Goal: Transaction & Acquisition: Obtain resource

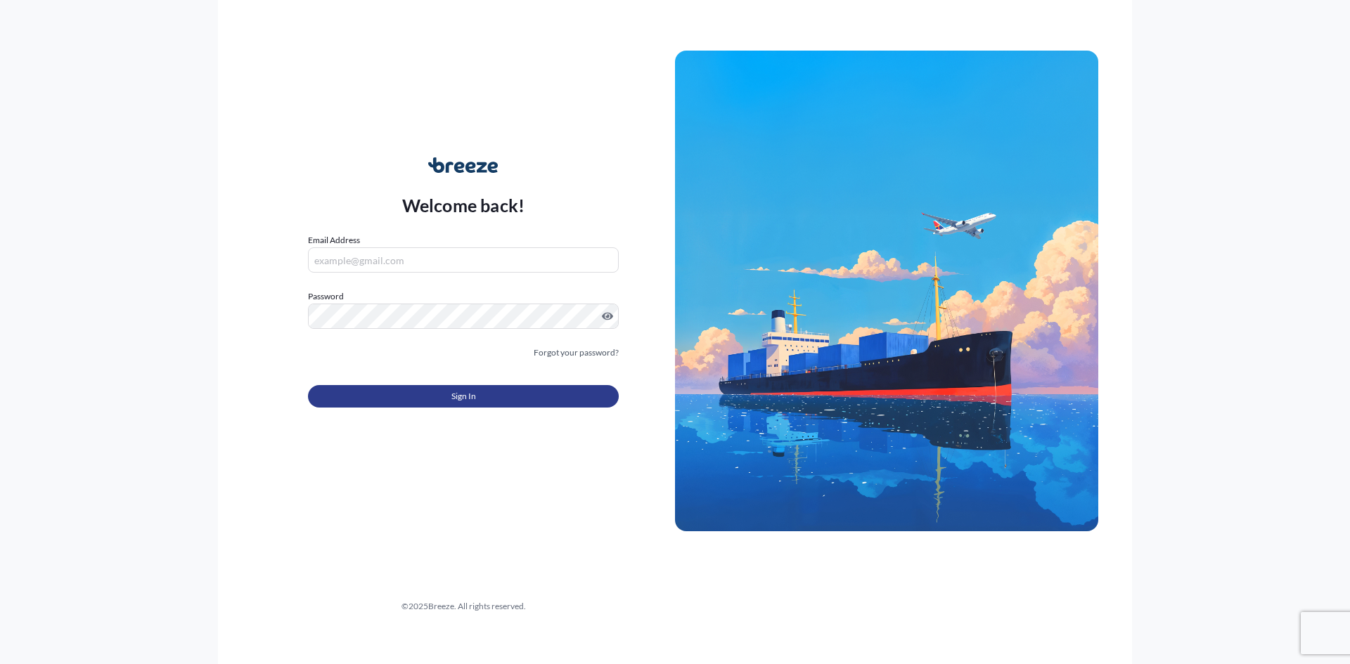
type input "[EMAIL_ADDRESS][DOMAIN_NAME]"
click at [503, 399] on button "Sign In" at bounding box center [463, 396] width 311 height 22
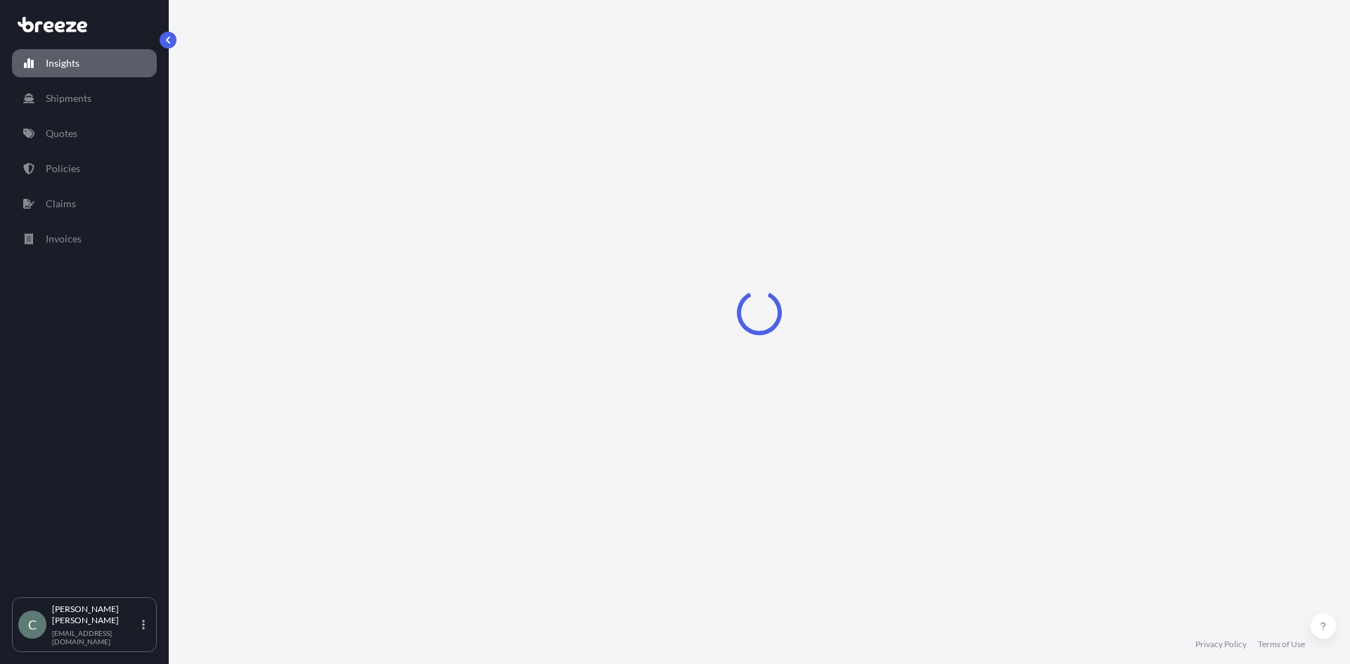
select select "2025"
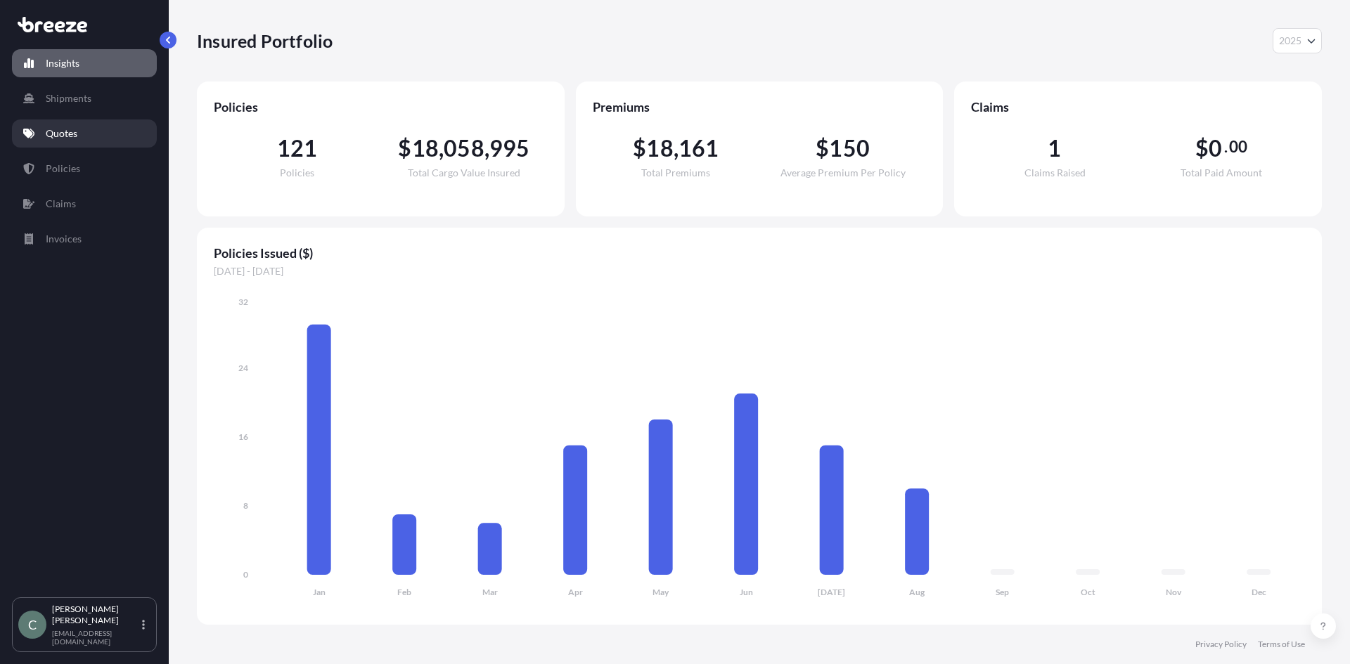
click at [58, 134] on p "Quotes" at bounding box center [62, 134] width 32 height 14
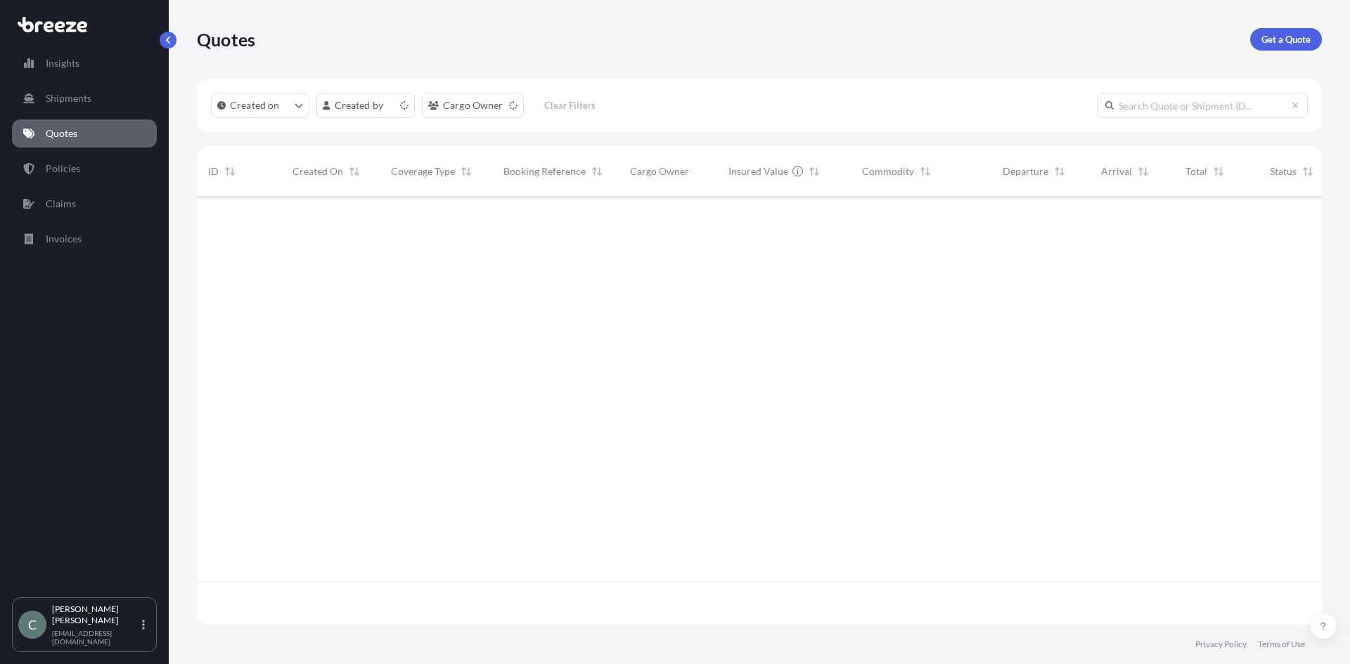
scroll to position [425, 1114]
click at [1292, 30] on link "Get a Quote" at bounding box center [1286, 39] width 72 height 22
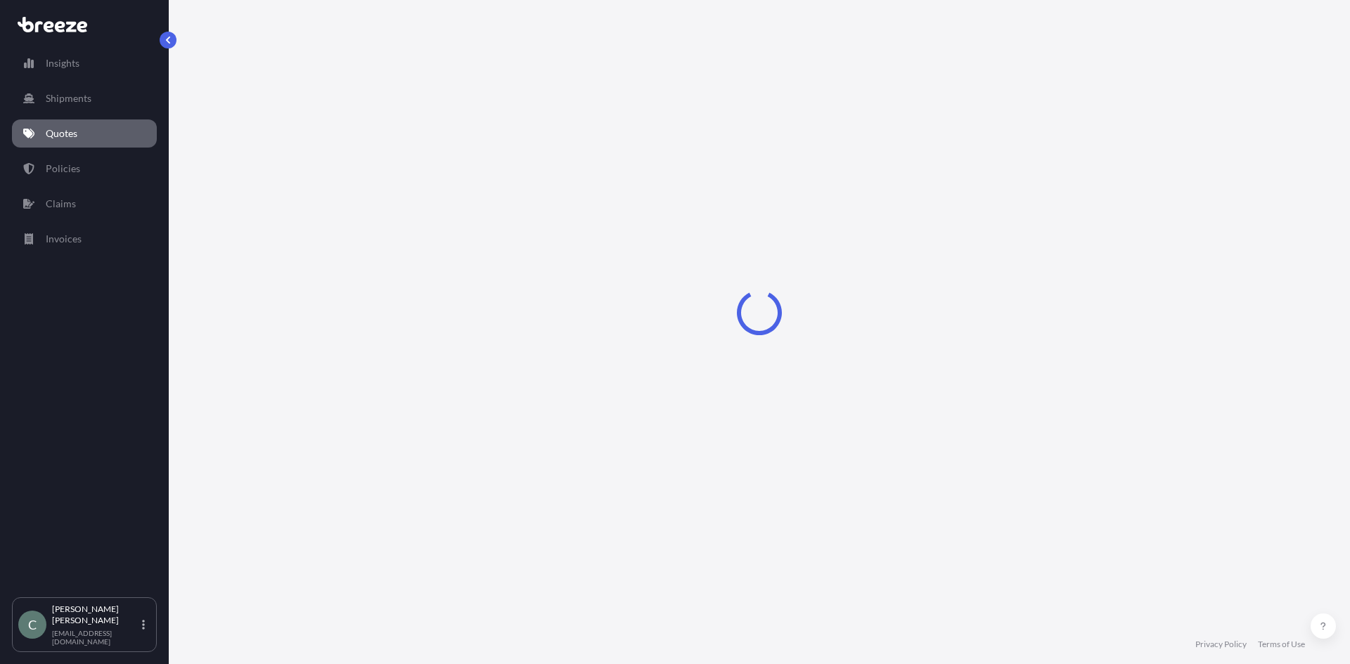
select select "Sea"
select select "1"
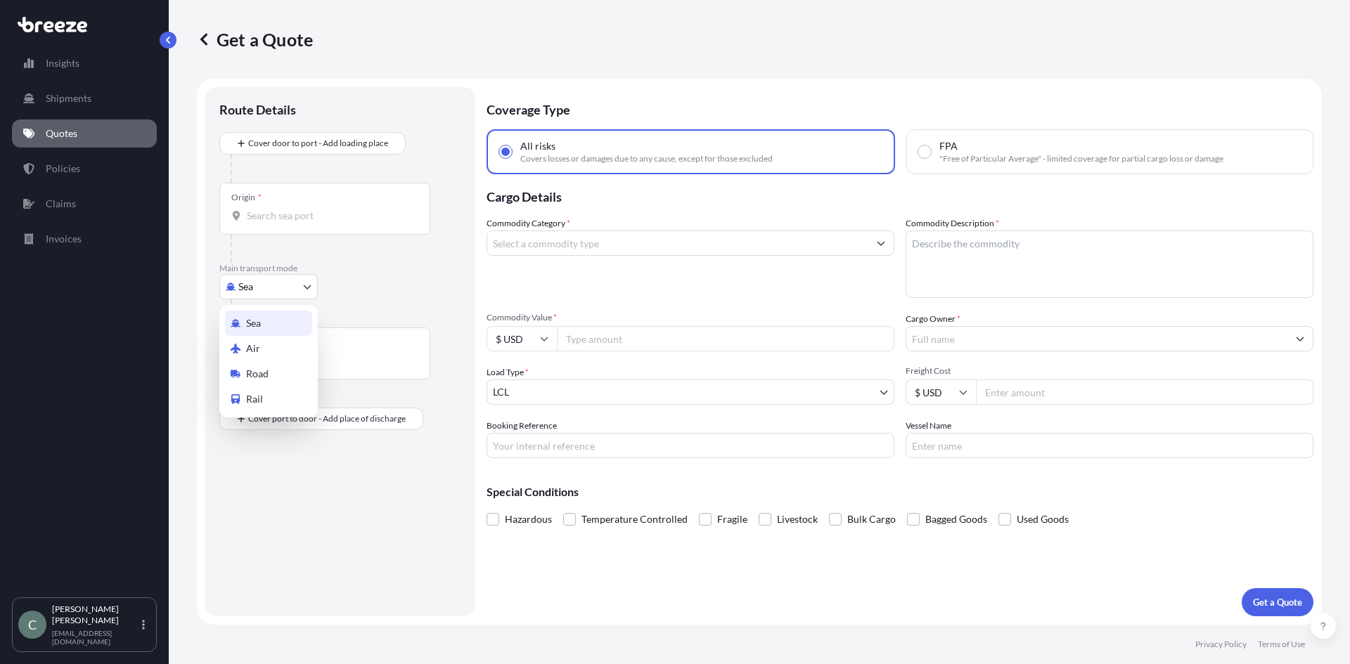
click at [270, 275] on body "Insights Shipments Quotes Policies Claims Invoices C [PERSON_NAME] [EMAIL_ADDRE…" at bounding box center [675, 332] width 1350 height 664
click at [270, 373] on div "Road" at bounding box center [268, 373] width 87 height 25
select select "Road"
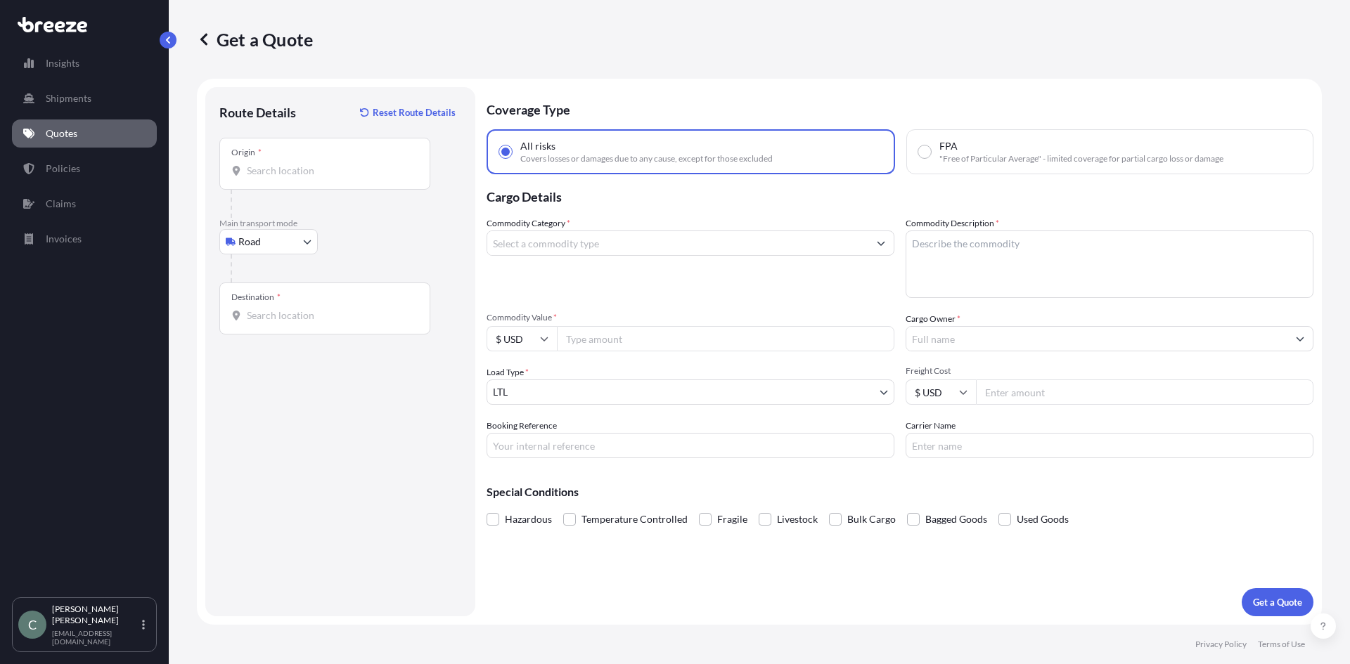
click at [269, 166] on input "Origin *" at bounding box center [330, 171] width 166 height 14
paste input "[STREET_ADDRESS]"
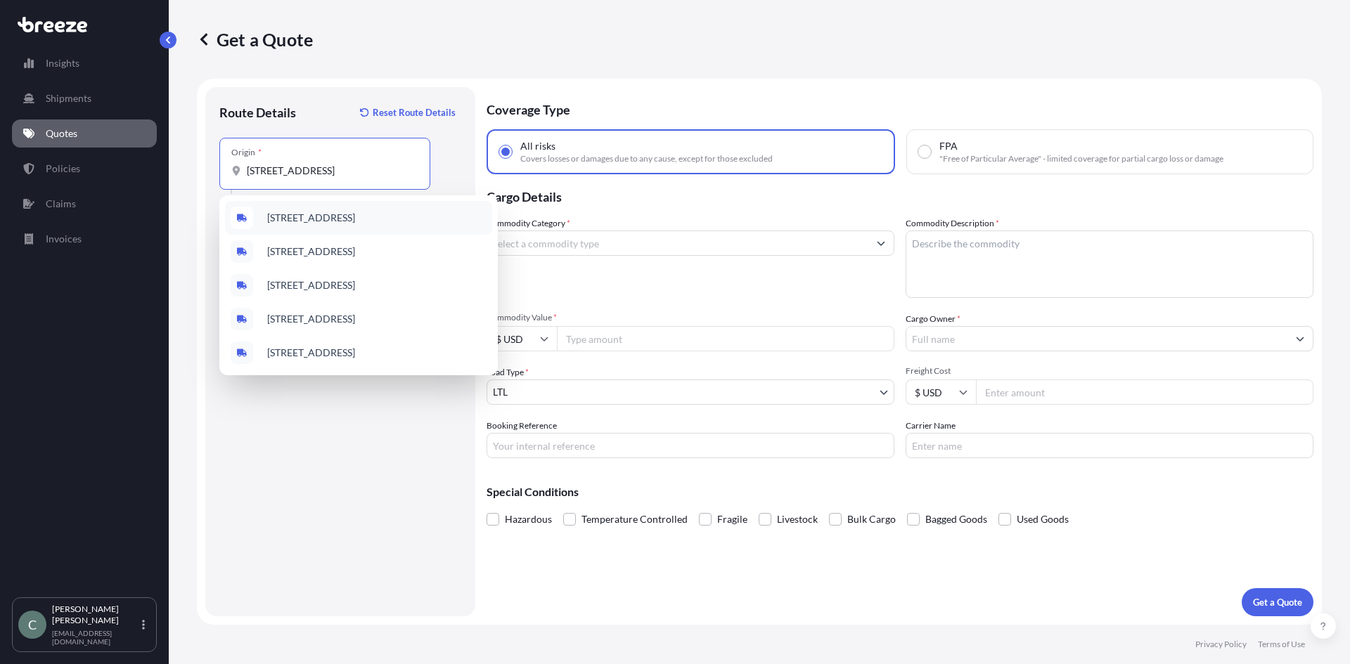
click at [355, 219] on span "[STREET_ADDRESS]" at bounding box center [311, 218] width 88 height 14
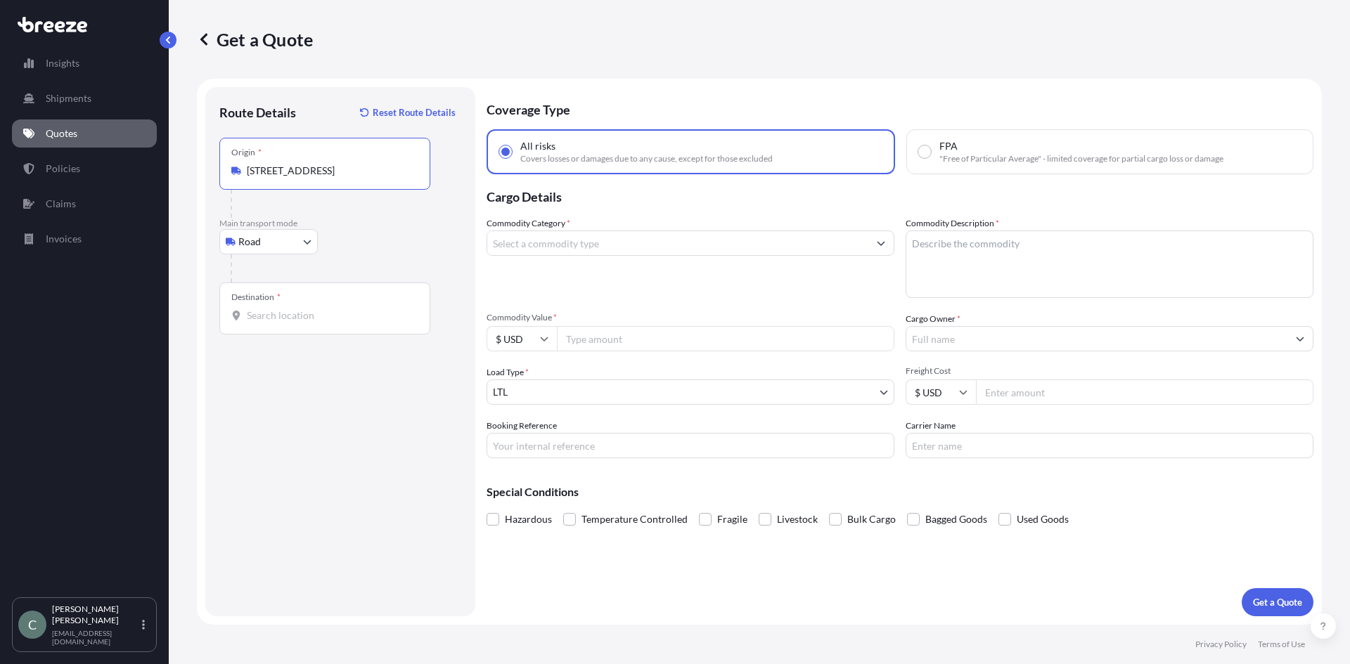
type input "[STREET_ADDRESS]"
click at [311, 310] on input "Destination *" at bounding box center [330, 316] width 166 height 14
click at [277, 288] on div "Destination *" at bounding box center [324, 309] width 211 height 52
click at [277, 309] on input "Destination * Please select a destination" at bounding box center [330, 316] width 166 height 14
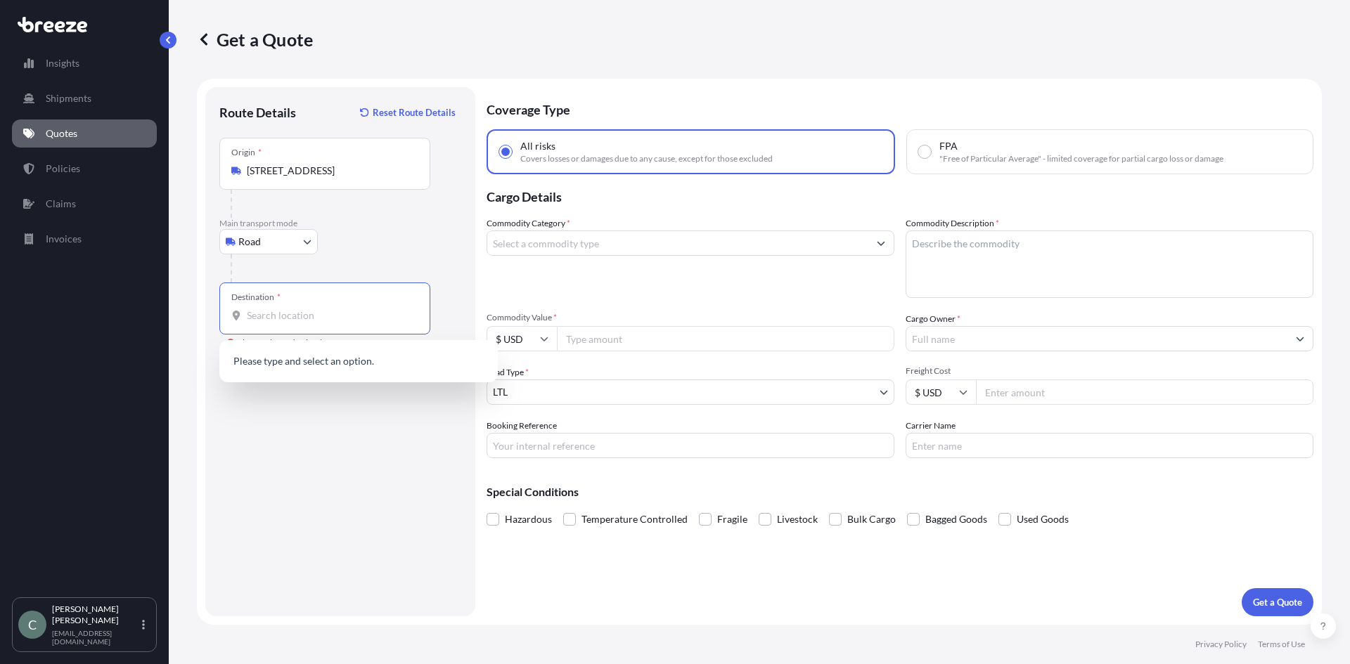
paste input "[STREET_ADDRESS]"
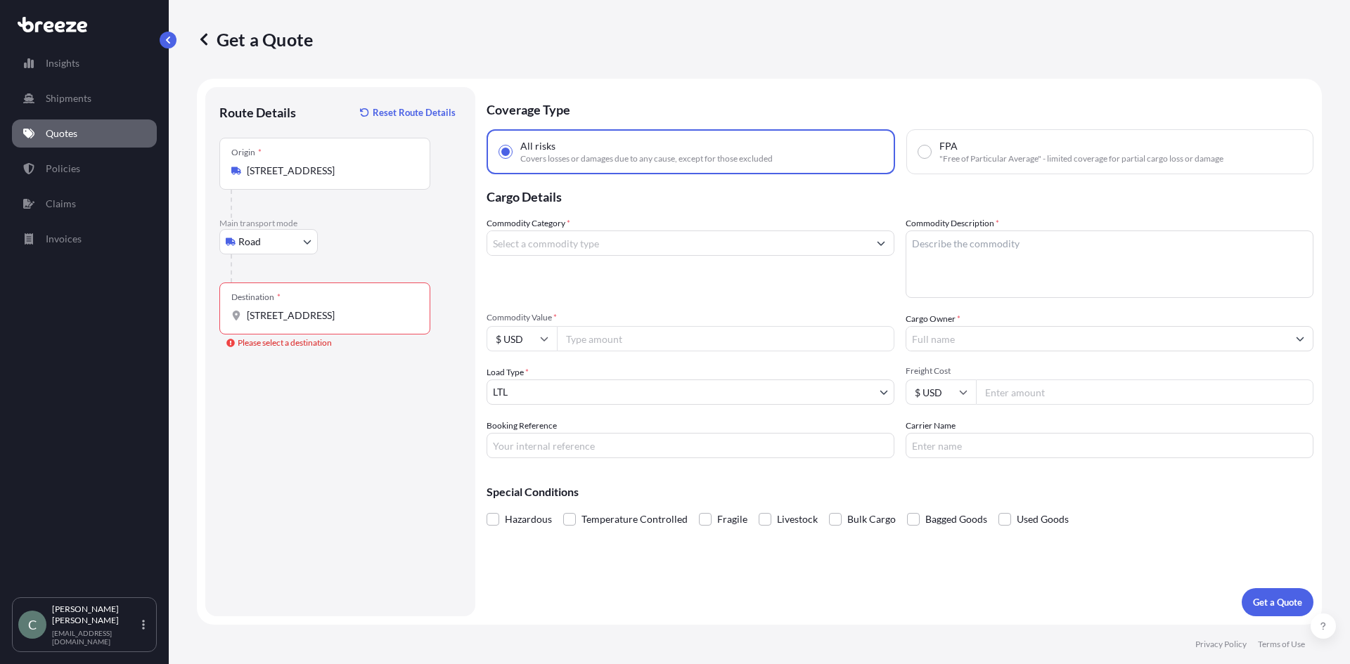
click at [393, 462] on div "Route Details Reset Route Details Place of loading Road Road Rail Origin * [STR…" at bounding box center [340, 351] width 242 height 501
click at [401, 316] on input "[STREET_ADDRESS]" at bounding box center [330, 316] width 166 height 14
click at [355, 368] on span "[STREET_ADDRESS]" at bounding box center [311, 363] width 88 height 14
type input "[STREET_ADDRESS]"
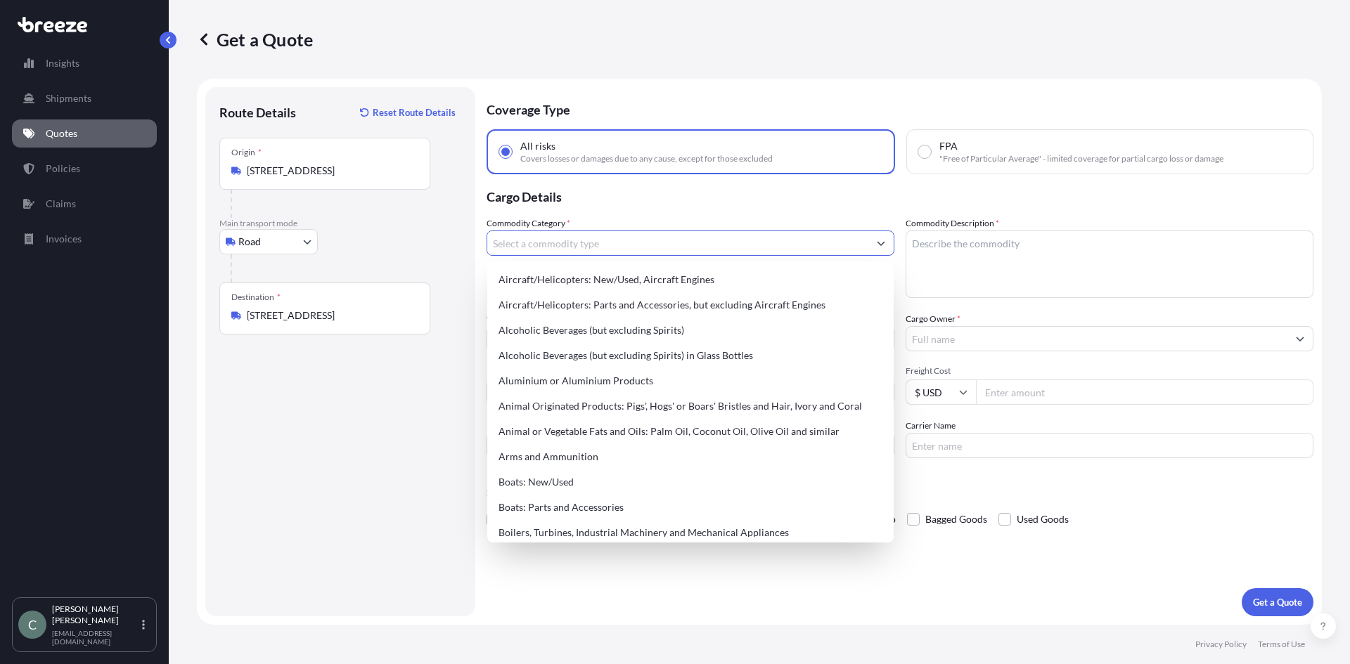
click at [645, 247] on input "Commodity Category *" at bounding box center [677, 243] width 381 height 25
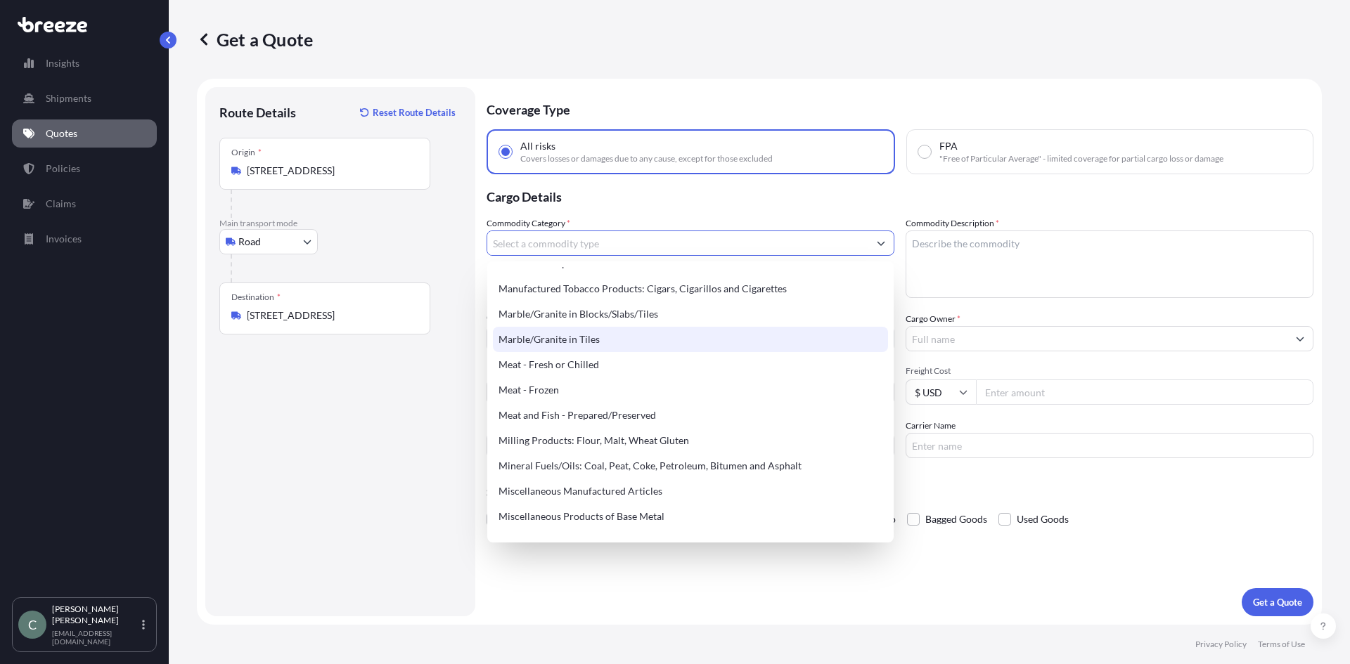
scroll to position [1828, 0]
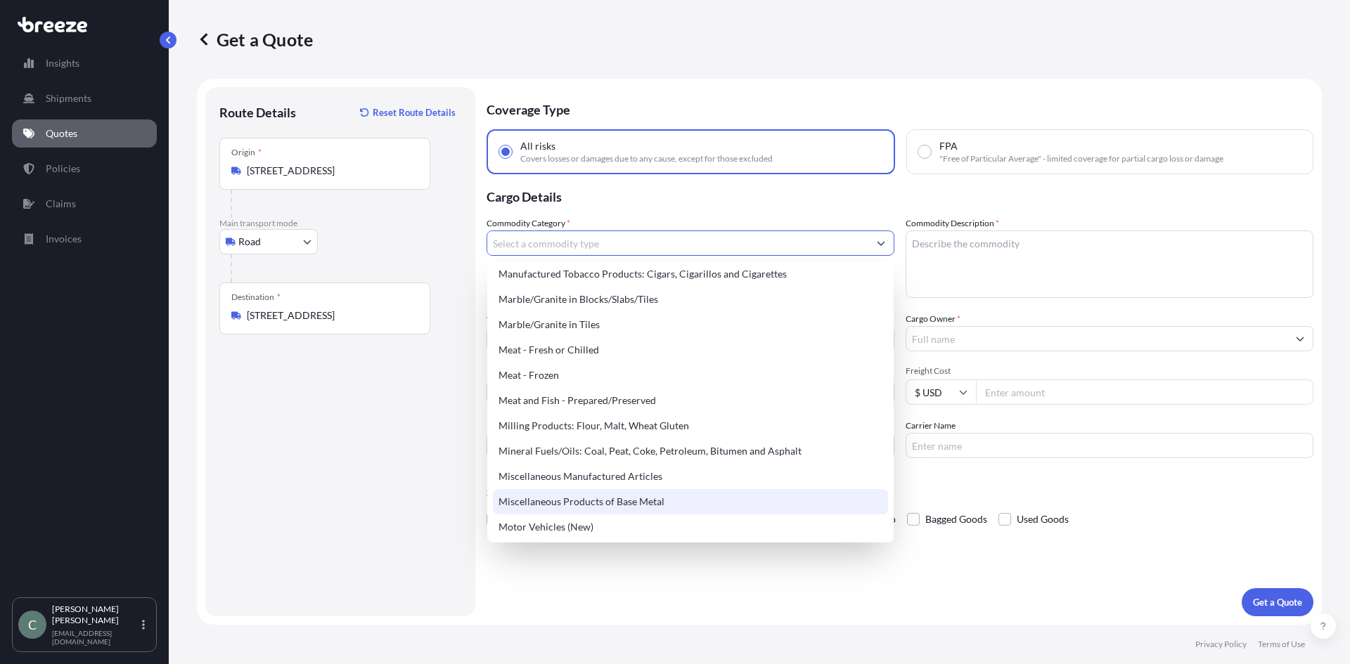
click at [648, 499] on div "Miscellaneous Products of Base Metal" at bounding box center [690, 501] width 395 height 25
type input "Miscellaneous Products of Base Metal"
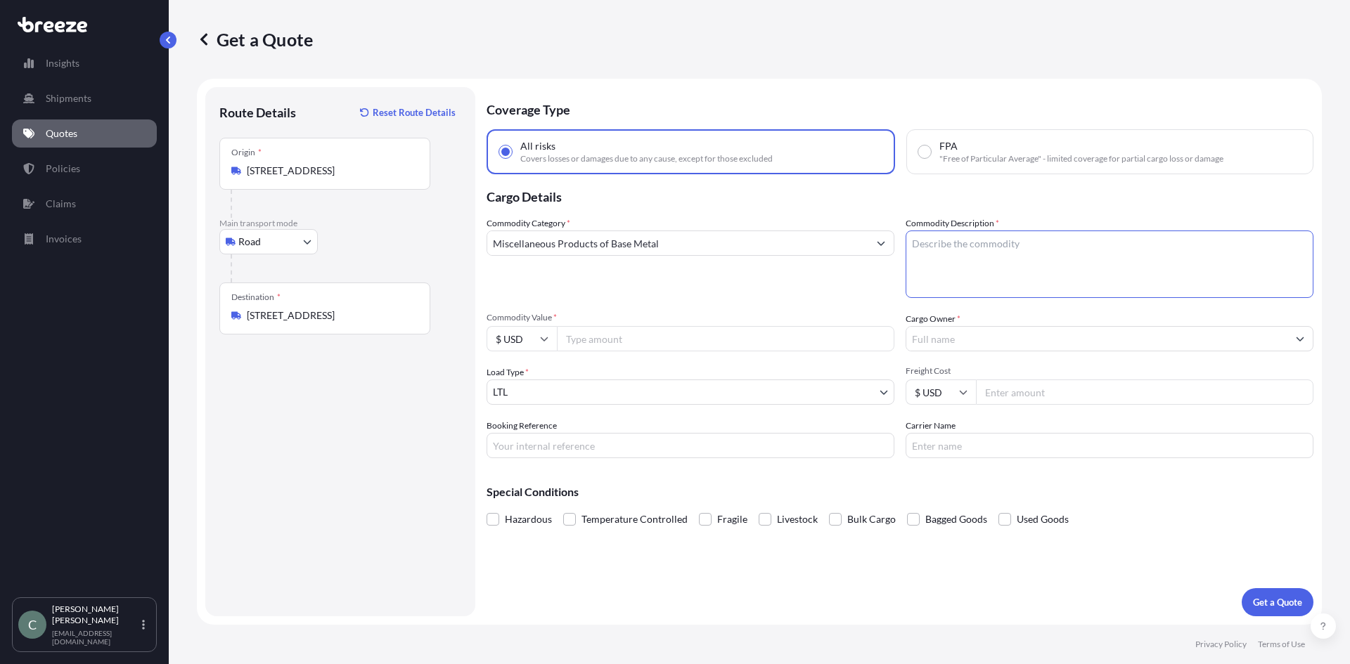
click at [929, 259] on textarea "Commodity Description *" at bounding box center [1109, 264] width 408 height 67
type textarea "Steel bars"
click at [646, 340] on input "Commodity Value *" at bounding box center [725, 338] width 337 height 25
type input "410000.00"
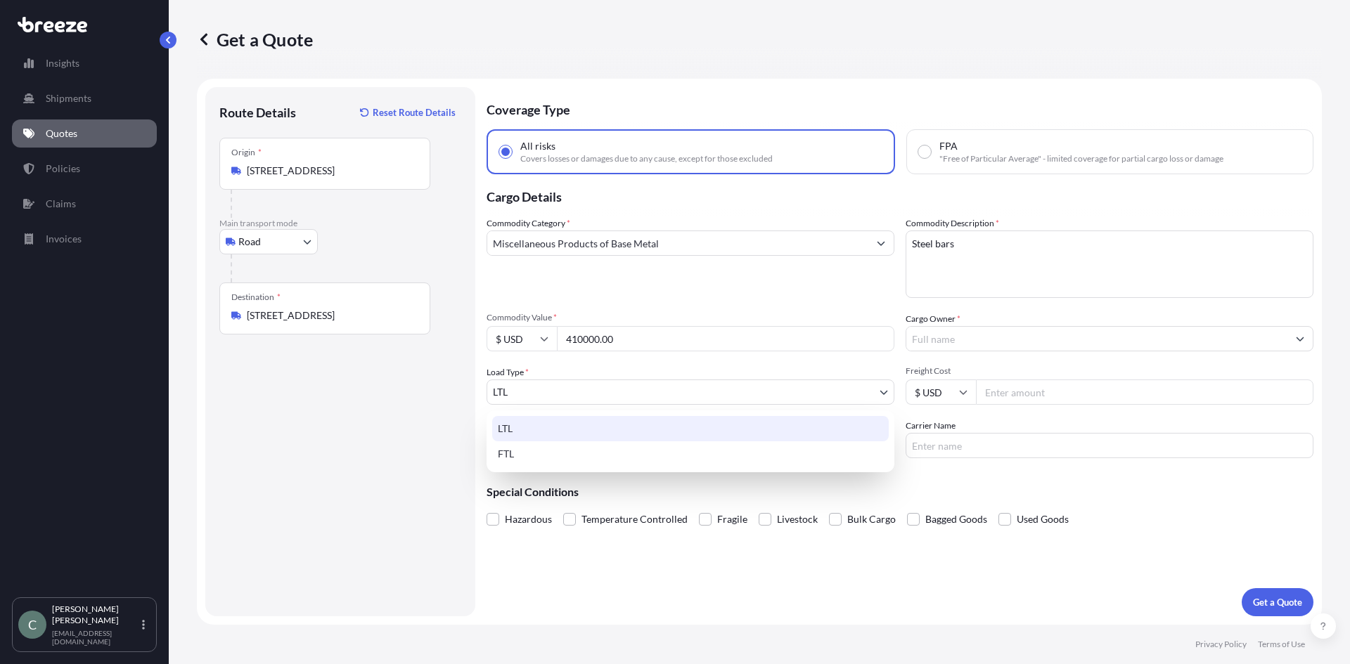
click at [591, 397] on body "Insights Shipments Quotes Policies Claims Invoices C [PERSON_NAME] [EMAIL_ADDRE…" at bounding box center [675, 332] width 1350 height 664
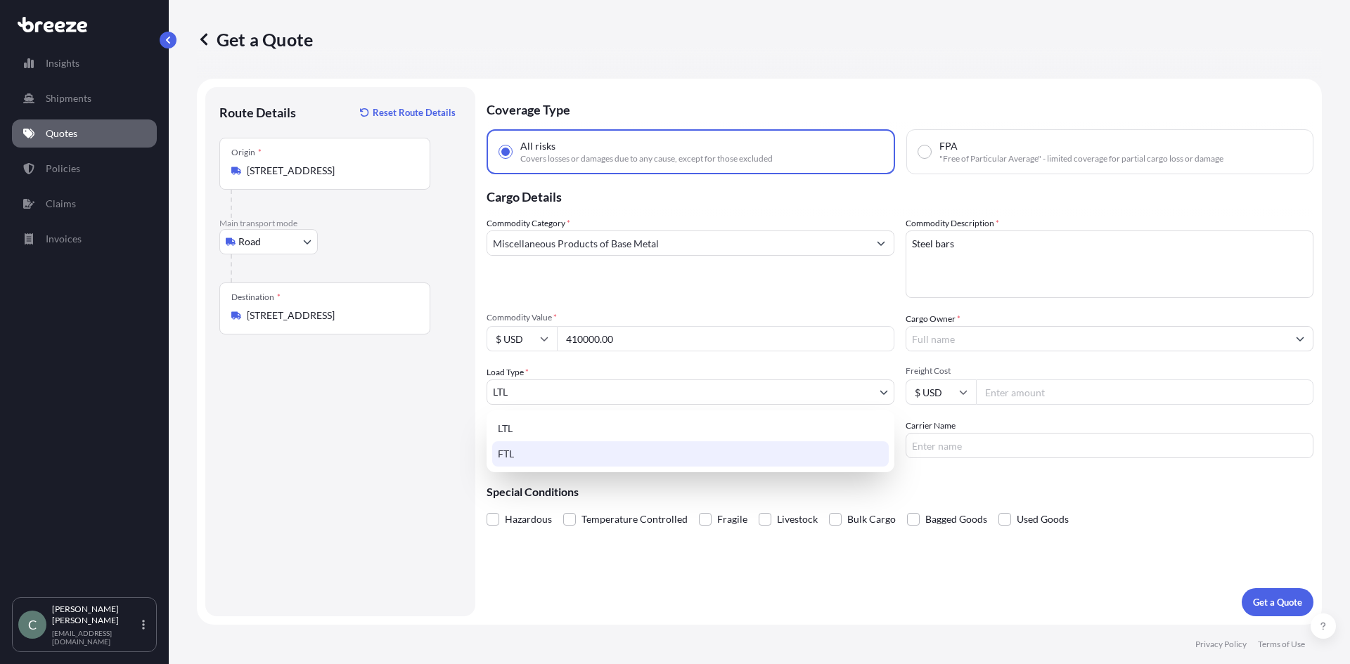
click at [561, 456] on div "FTL" at bounding box center [690, 453] width 397 height 25
select select "2"
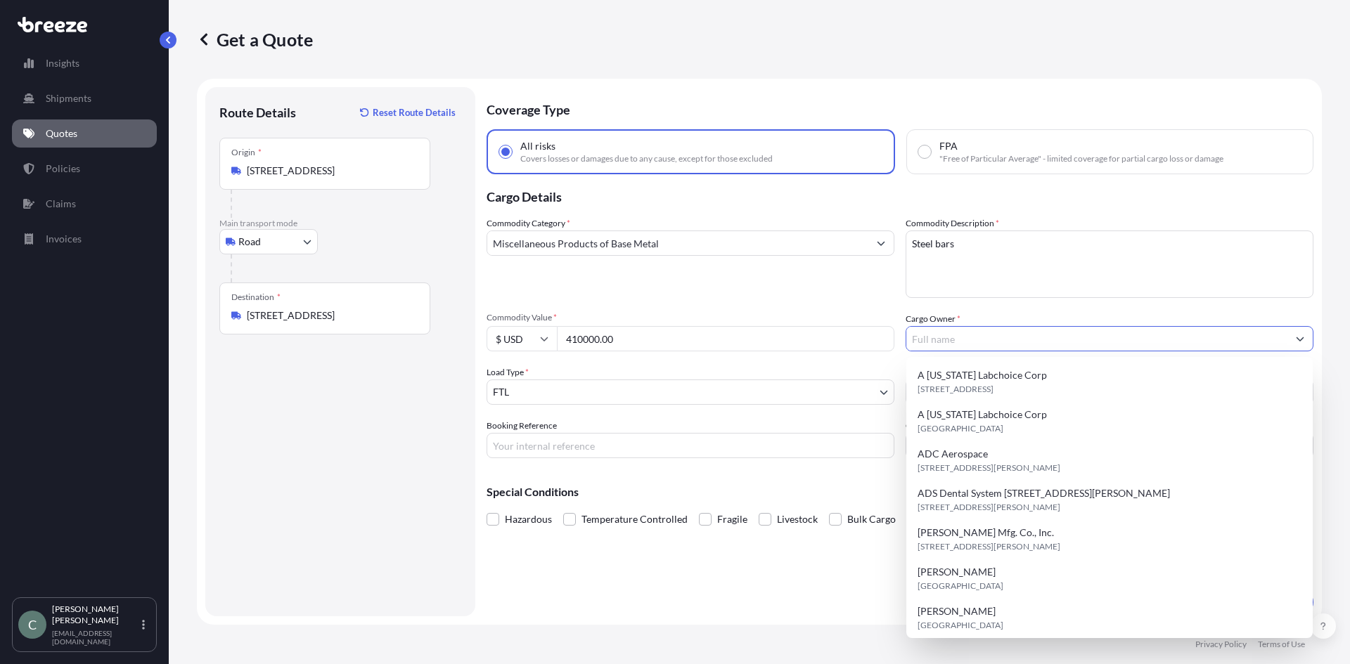
click at [974, 337] on input "Cargo Owner *" at bounding box center [1096, 338] width 381 height 25
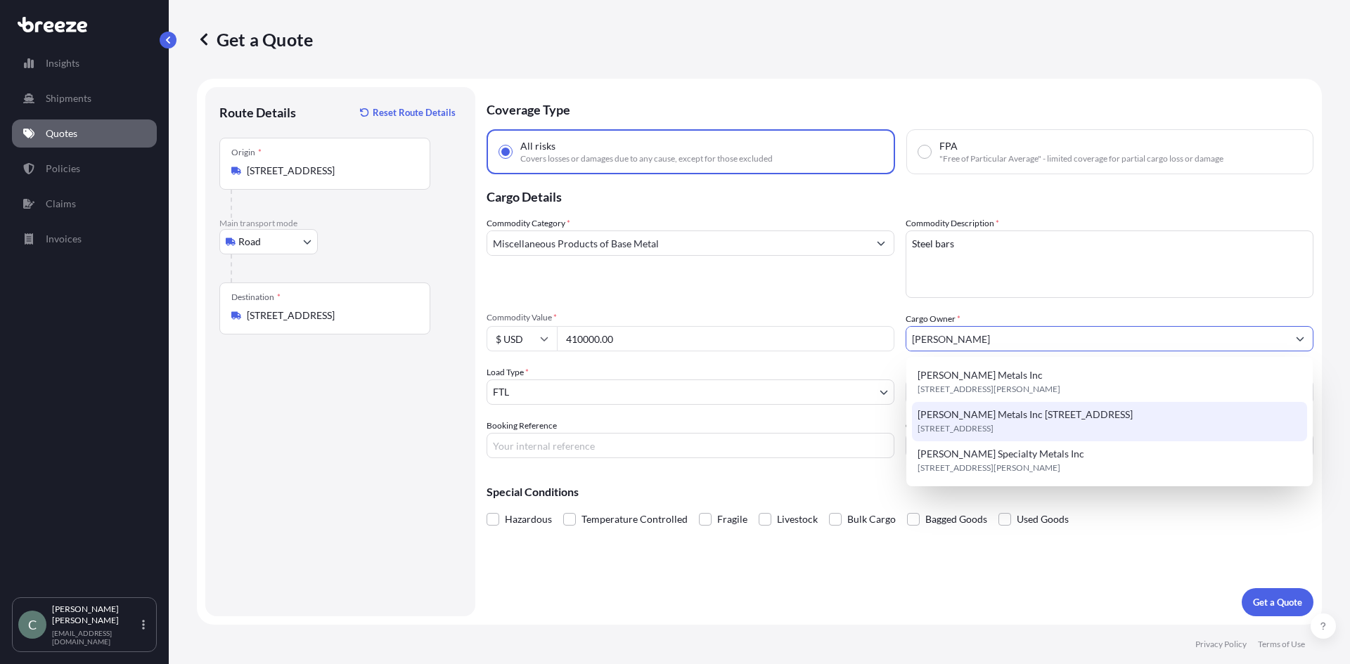
click at [1083, 419] on span "[PERSON_NAME] Metals Inc [STREET_ADDRESS]" at bounding box center [1024, 415] width 215 height 14
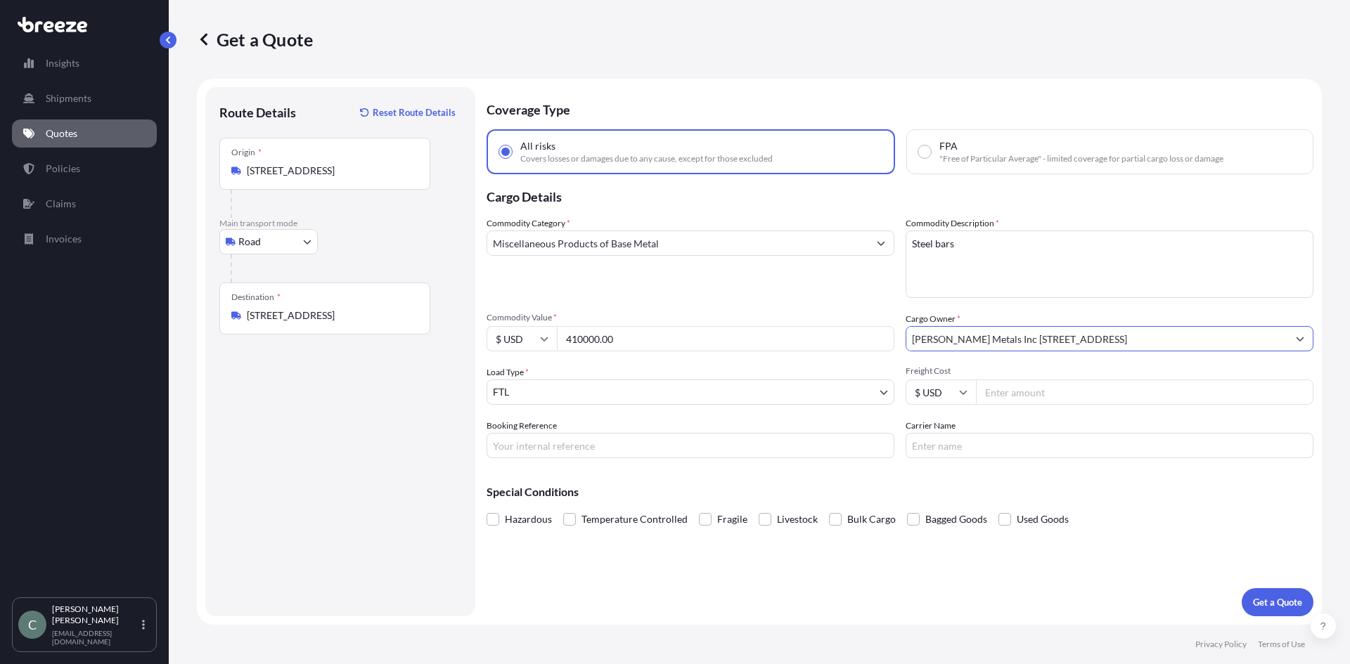
type input "[PERSON_NAME] Metals Inc [STREET_ADDRESS]"
click at [1021, 388] on input "Freight Cost" at bounding box center [1144, 392] width 337 height 25
type input "3000"
click at [979, 474] on div "Special Conditions Hazardous Temperature Controlled Fragile Livestock Bulk Carg…" at bounding box center [899, 500] width 827 height 60
click at [735, 463] on div "Coverage Type All risks Covers losses or damages due to any cause, except for t…" at bounding box center [899, 351] width 827 height 529
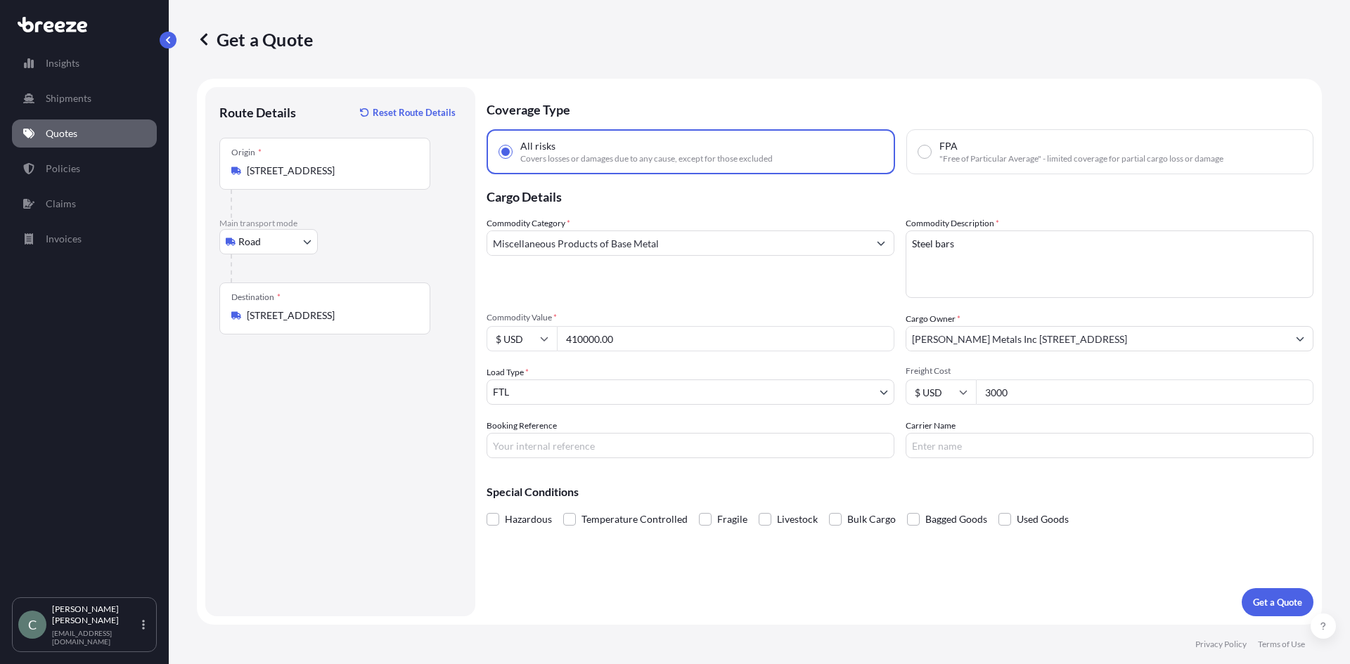
click at [549, 452] on input "Booking Reference" at bounding box center [690, 445] width 408 height 25
paste input "124695330"
type input "124695330"
click at [1002, 458] on input "Carrier Name" at bounding box center [1109, 445] width 408 height 25
click at [958, 451] on input "Carrier Name" at bounding box center [1109, 445] width 408 height 25
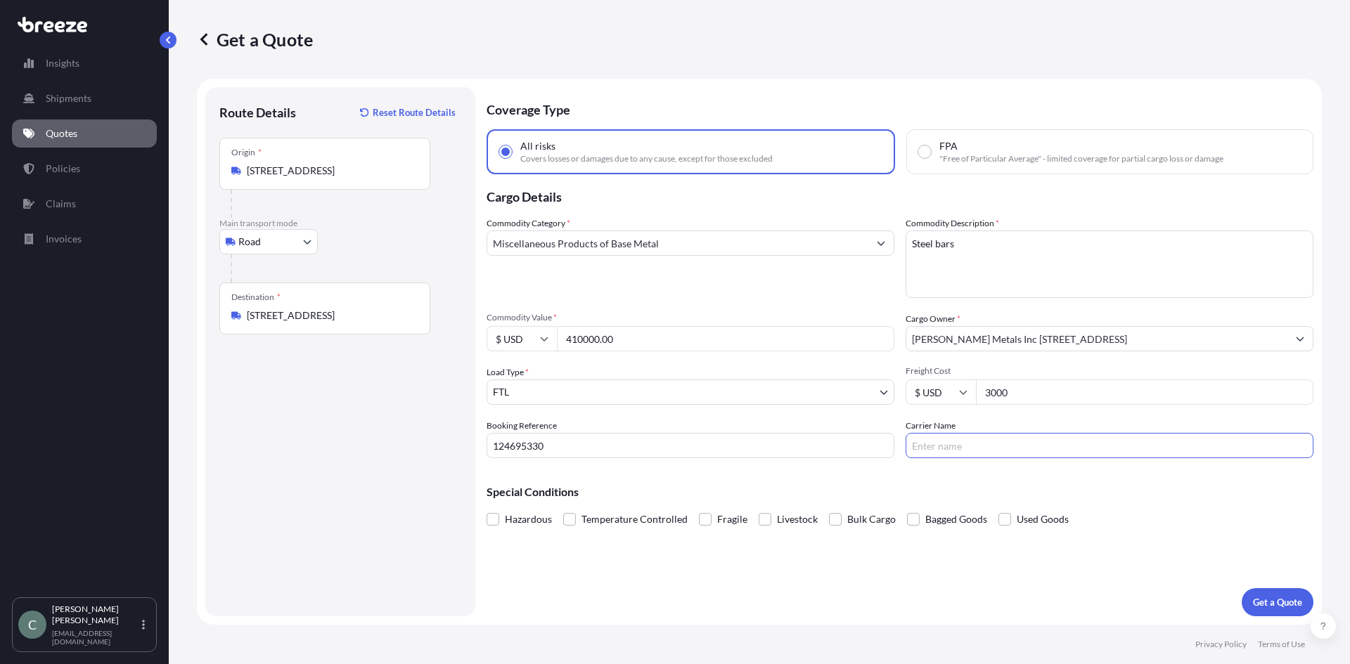
paste input "BAB TRANSPORT LLC"
type input "BAB TRANSPORT LLC"
click at [1263, 595] on p "Get a Quote" at bounding box center [1277, 602] width 49 height 14
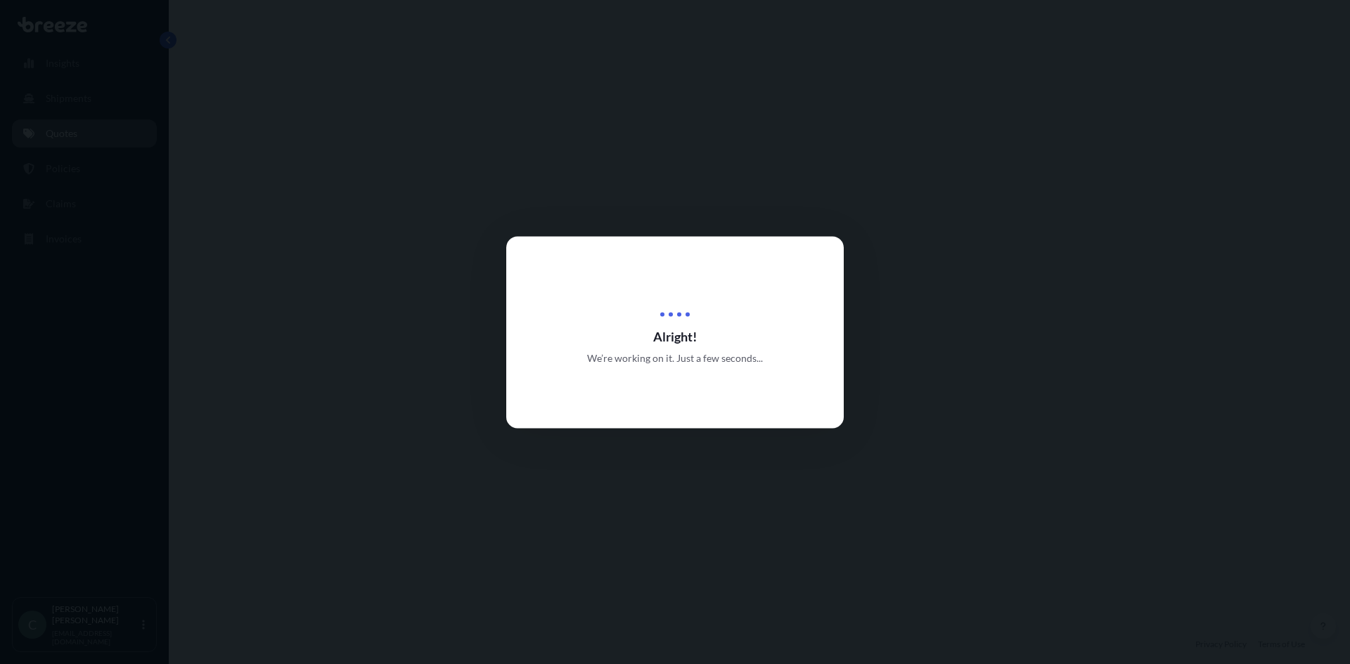
select select "Road"
select select "2"
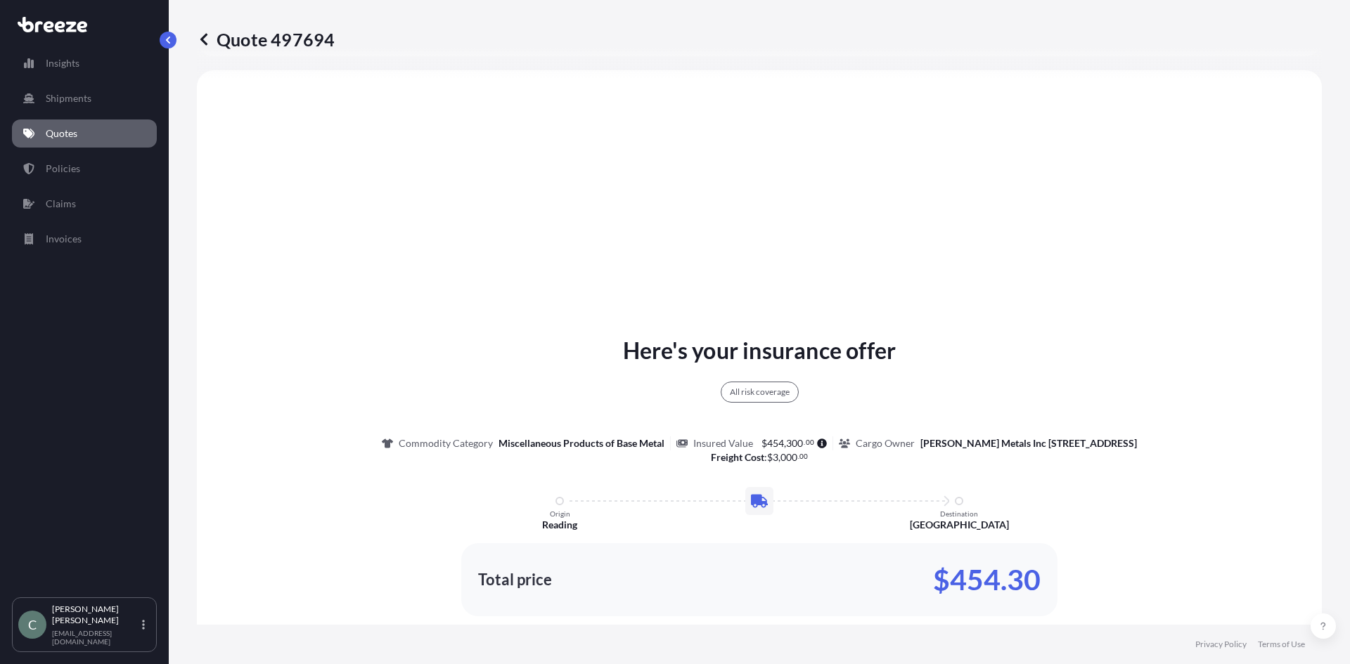
scroll to position [581, 0]
